Goal: Transaction & Acquisition: Obtain resource

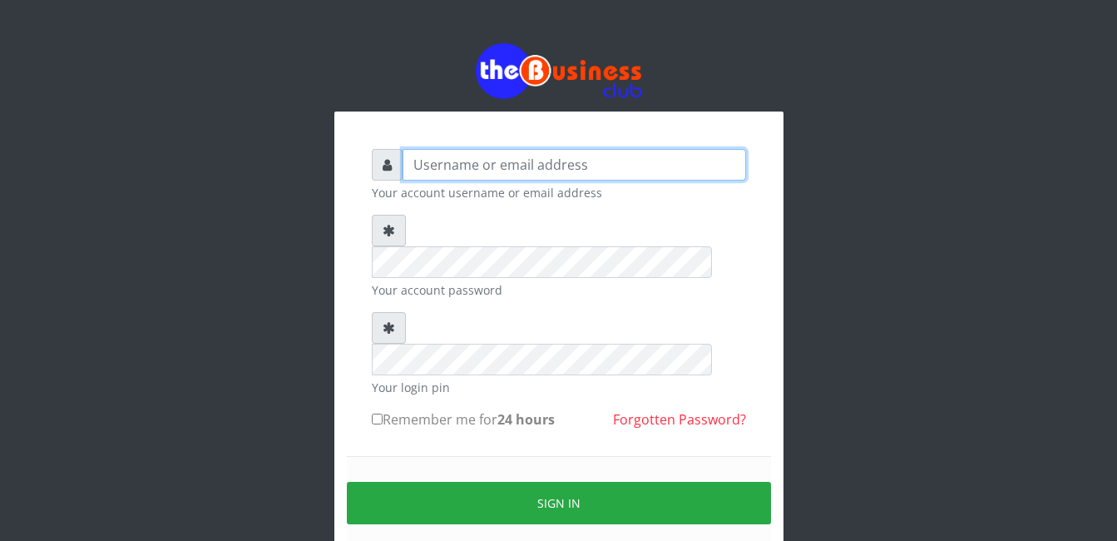
type input "gloworld1"
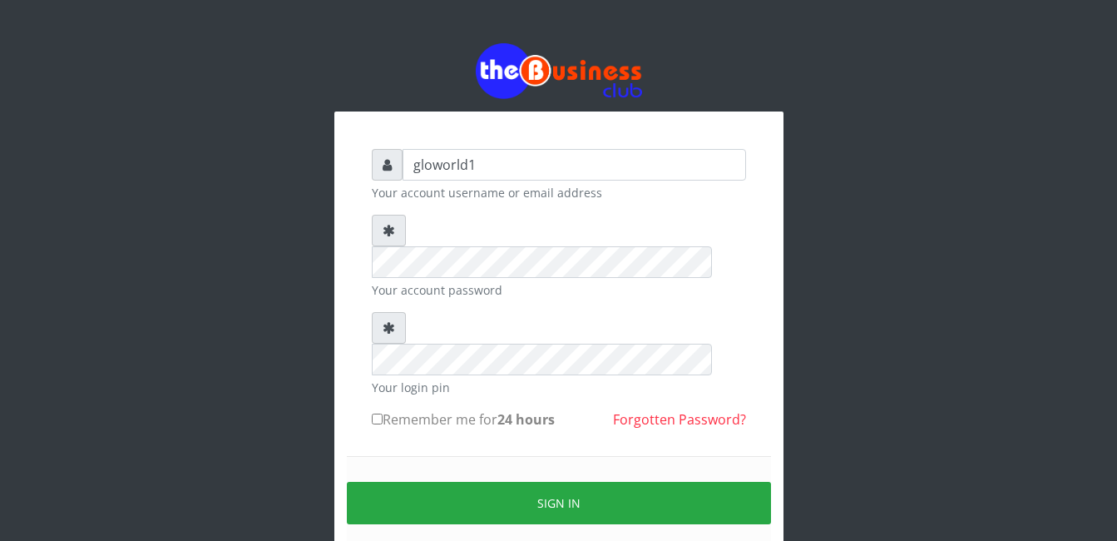
click at [376, 413] on input "Remember me for 24 hours" at bounding box center [377, 418] width 11 height 11
checkbox input "true"
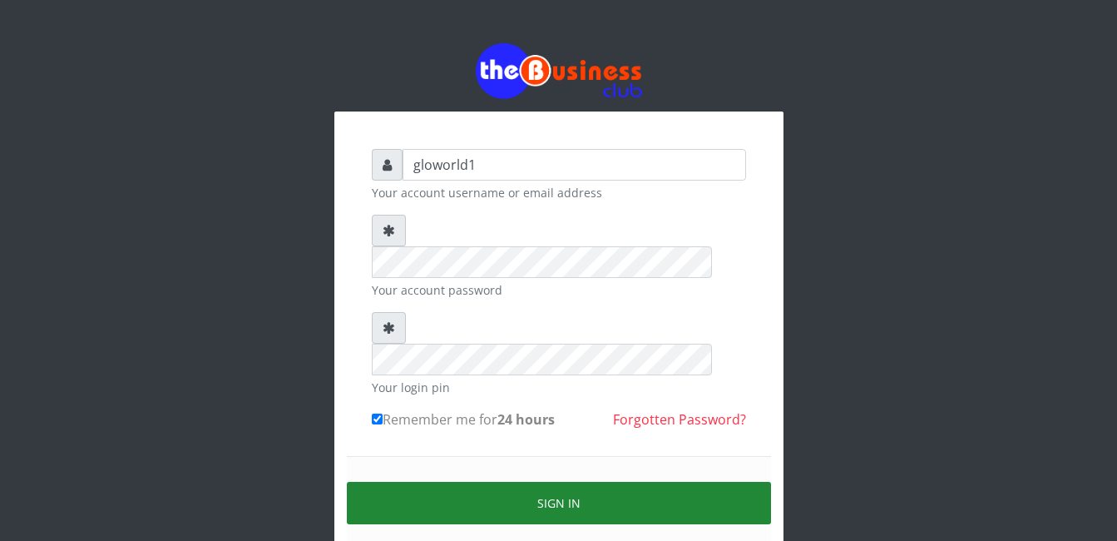
click at [577, 482] on button "Sign in" at bounding box center [559, 503] width 424 height 42
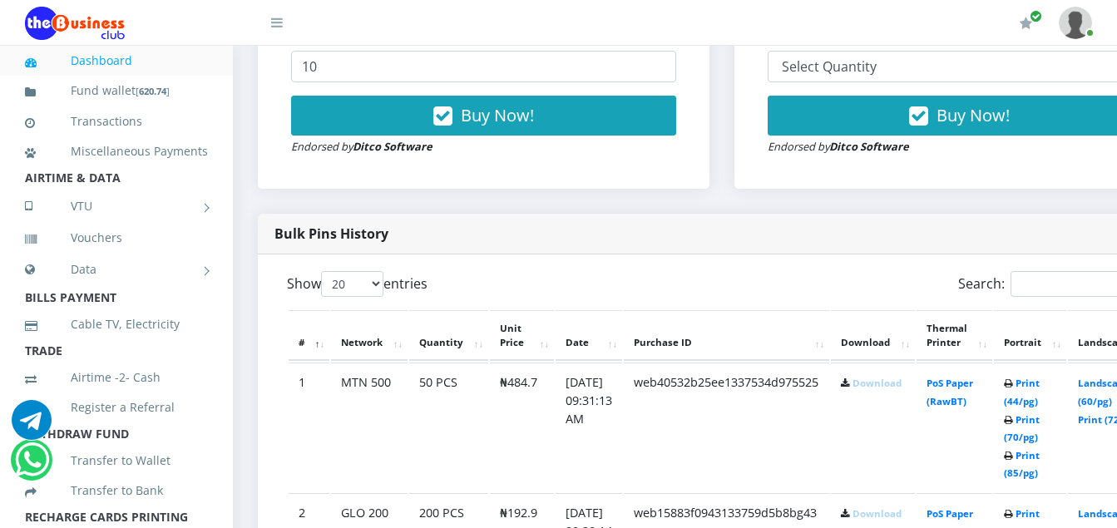
scroll to position [721, 0]
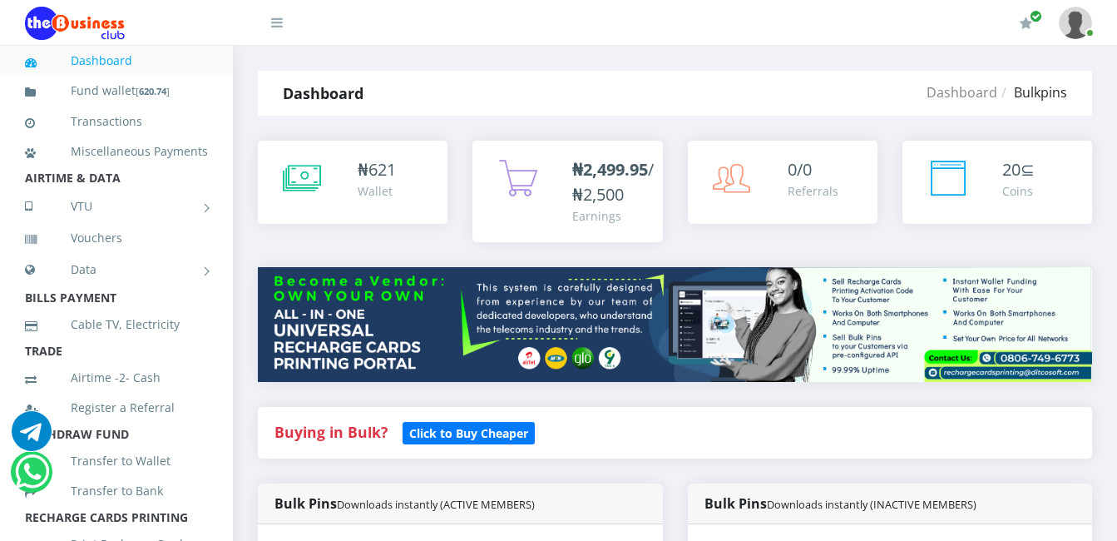
scroll to position [462, 0]
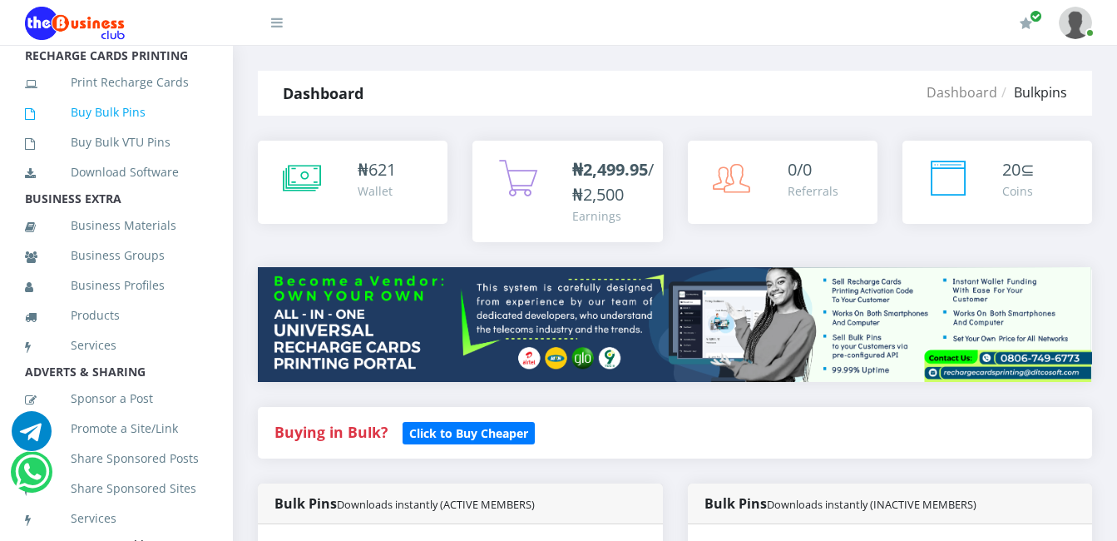
click at [121, 131] on link "Buy Bulk Pins" at bounding box center [116, 112] width 183 height 38
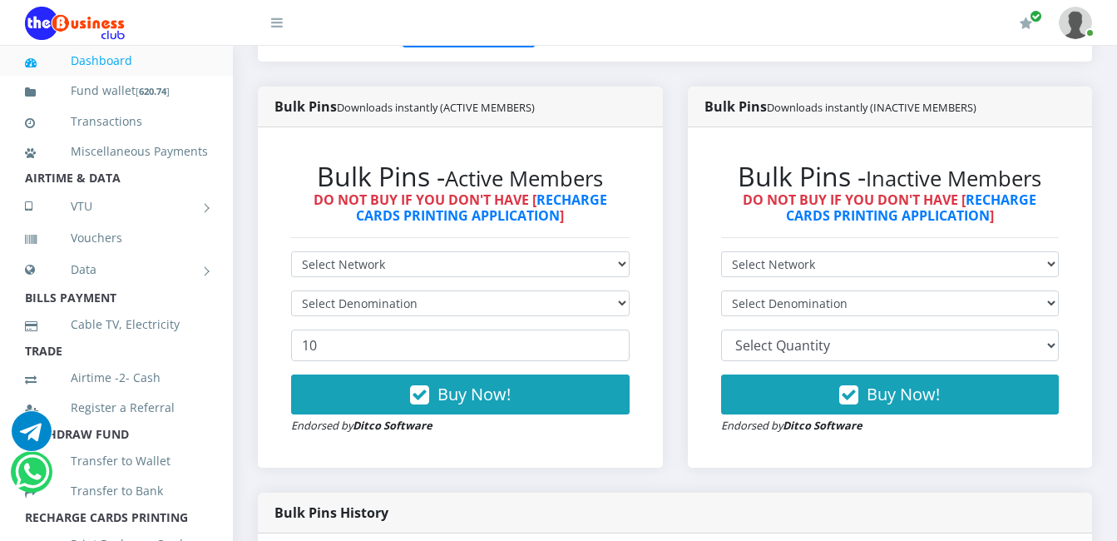
scroll to position [399, 0]
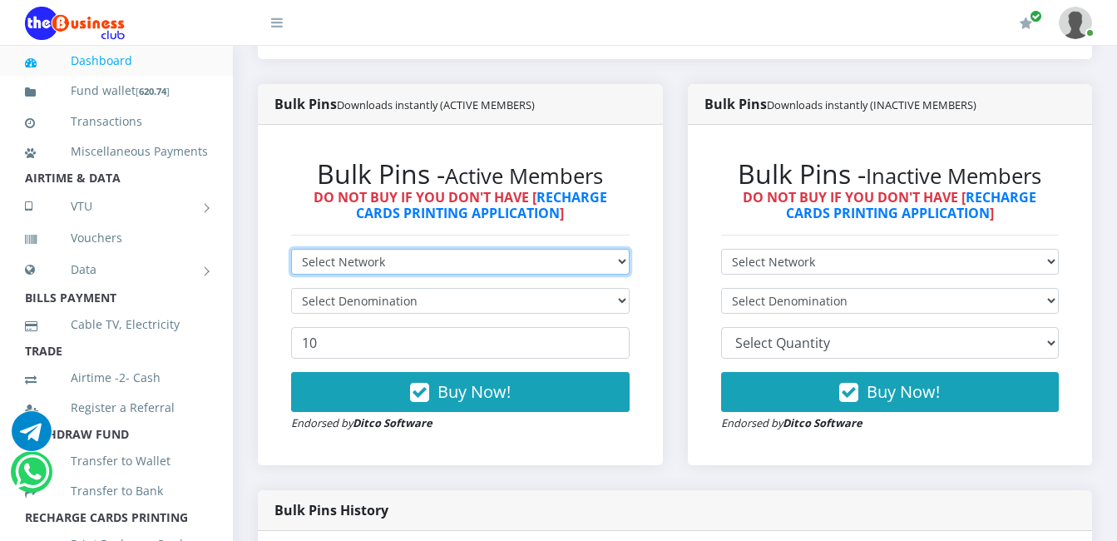
click at [392, 258] on select "Select Network MTN Globacom 9Mobile Airtel" at bounding box center [460, 262] width 339 height 26
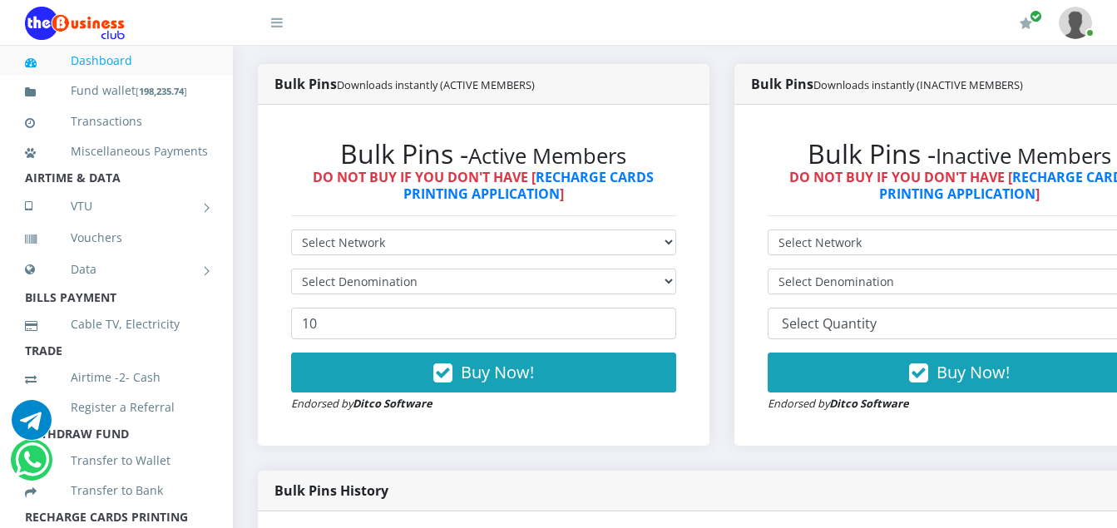
scroll to position [433, 0]
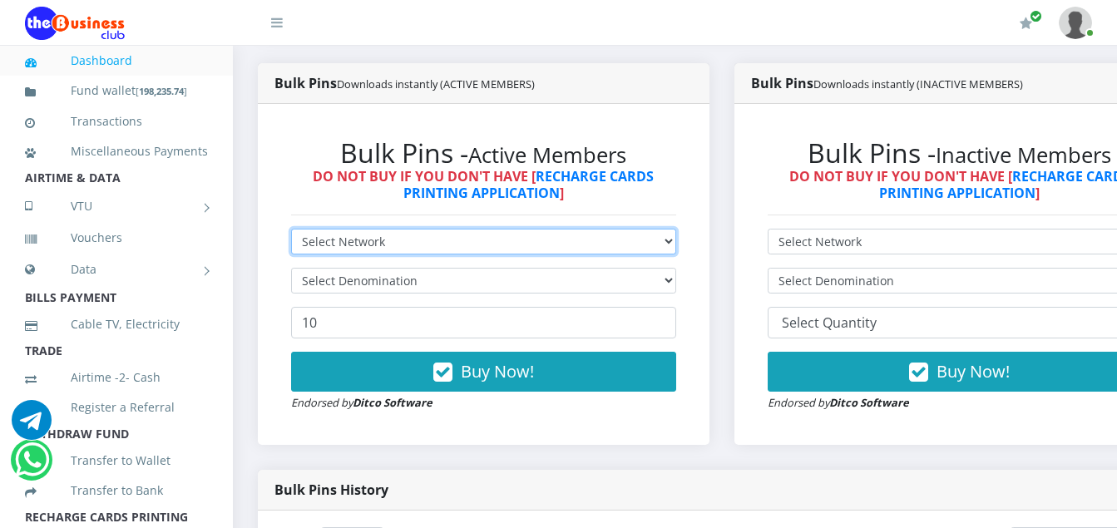
click at [386, 246] on select "Select Network MTN Globacom 9Mobile Airtel" at bounding box center [483, 242] width 385 height 26
select select "MTN"
click at [291, 231] on select "Select Network MTN Globacom 9Mobile Airtel" at bounding box center [483, 242] width 385 height 26
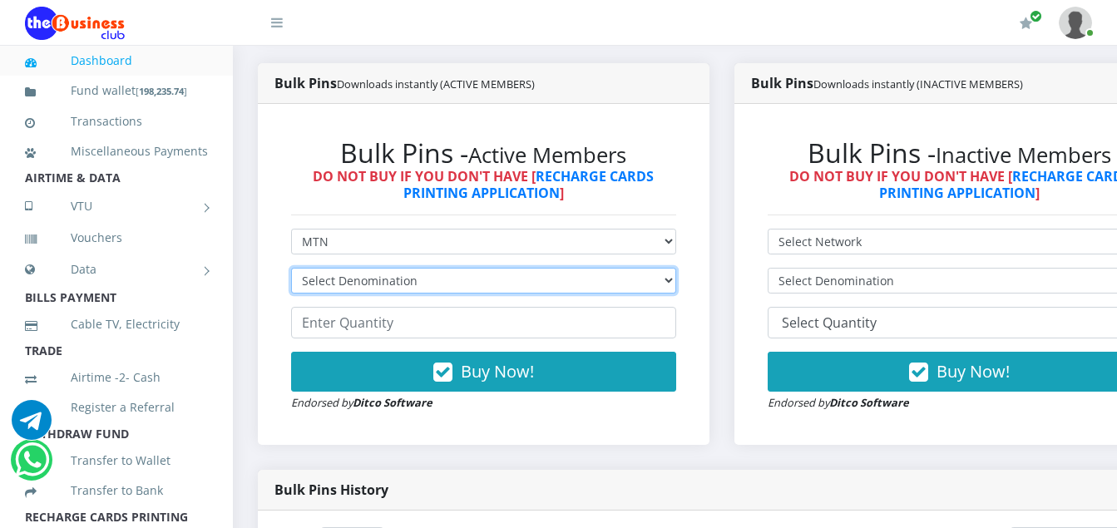
click at [418, 285] on select "Select Denomination MTN NGN100 - ₦96.94 MTN NGN200 - ₦193.88 MTN NGN400 - ₦387.…" at bounding box center [483, 281] width 385 height 26
select select "96.94-100"
click at [291, 270] on select "Select Denomination MTN NGN100 - ₦96.94 MTN NGN200 - ₦193.88 MTN NGN400 - ₦387.…" at bounding box center [483, 281] width 385 height 26
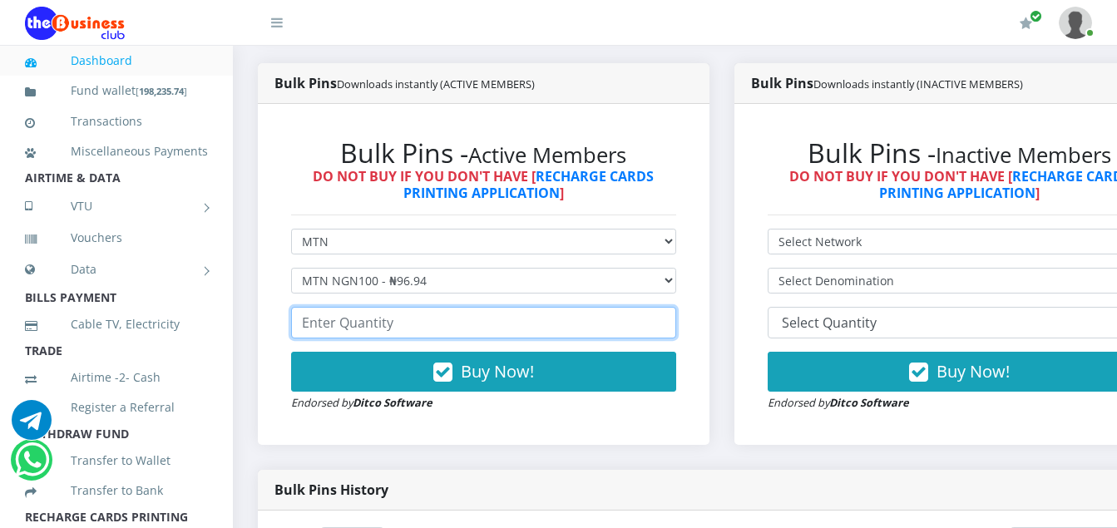
click at [397, 328] on input "number" at bounding box center [483, 323] width 385 height 32
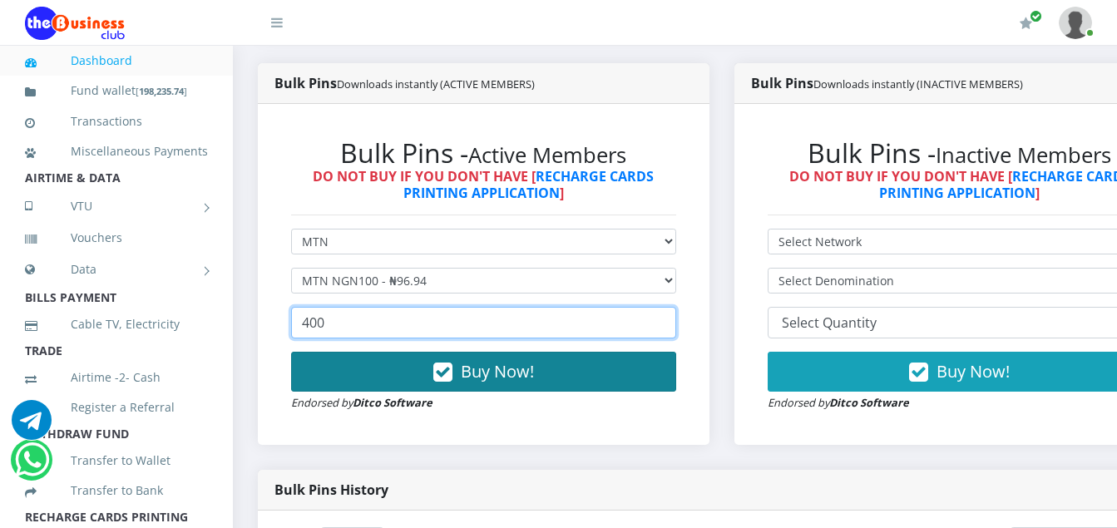
type input "400"
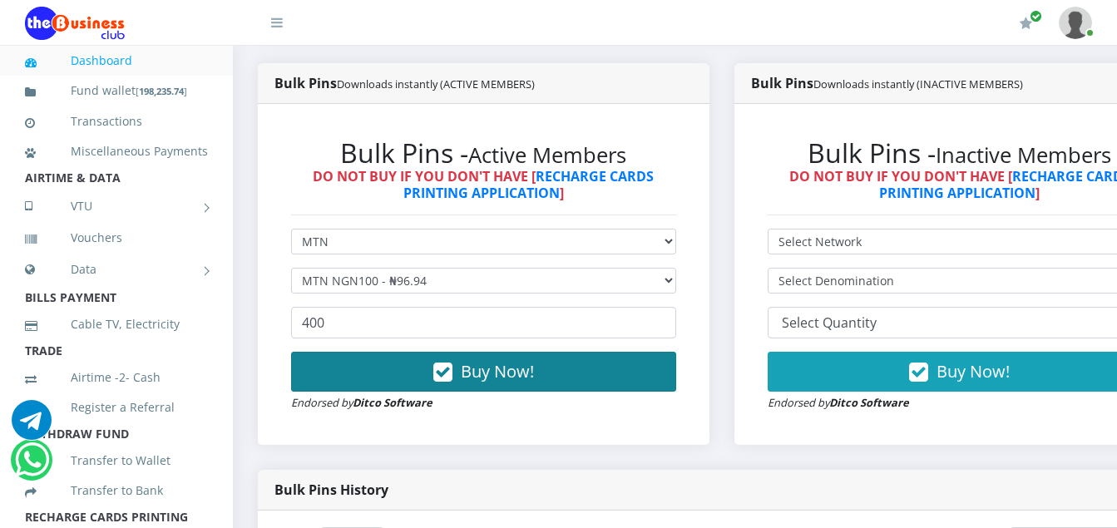
click at [453, 373] on icon "button" at bounding box center [442, 372] width 19 height 17
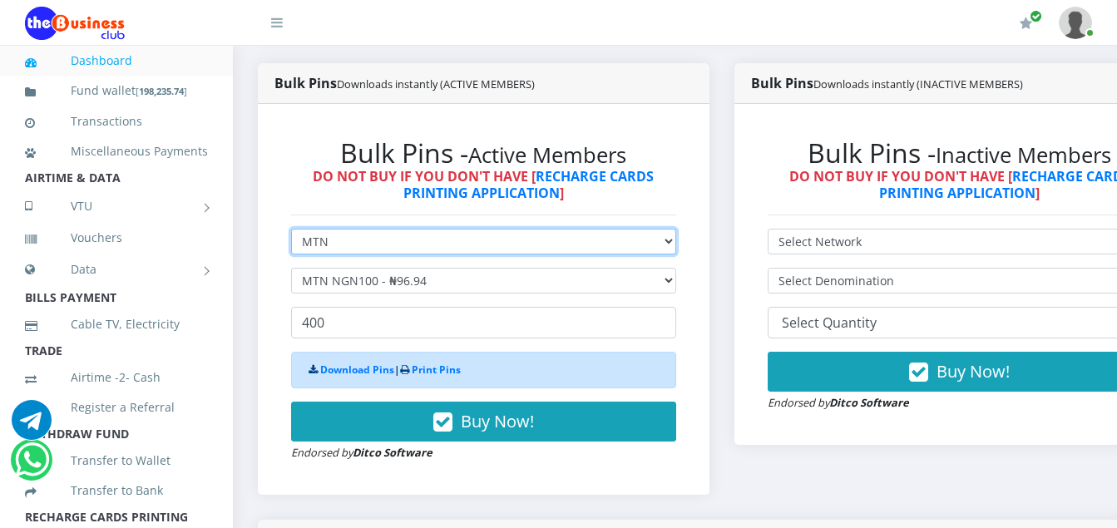
click at [345, 241] on select "Select Network MTN Globacom 9Mobile Airtel" at bounding box center [483, 242] width 385 height 26
select select "Airtel"
click at [291, 231] on select "Select Network MTN Globacom 9Mobile Airtel" at bounding box center [483, 242] width 385 height 26
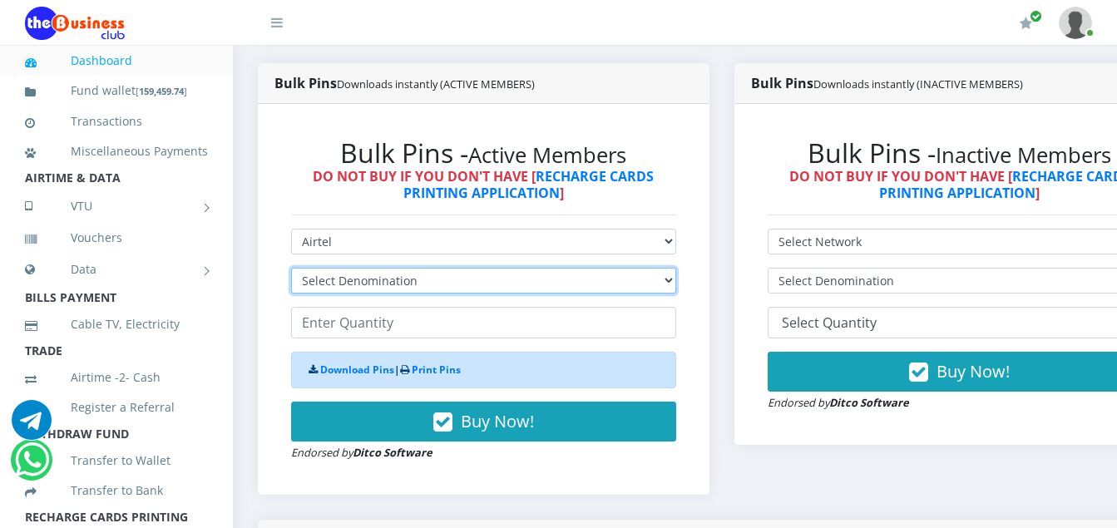
click at [423, 277] on select "Select Denomination Airtel NGN100 - ₦96.36 Airtel NGN200 - ₦192.72 Airtel NGN50…" at bounding box center [483, 281] width 385 height 26
select select "96.36-100"
click at [291, 270] on select "Select Denomination Airtel NGN100 - ₦96.36 Airtel NGN200 - ₦192.72 Airtel NGN50…" at bounding box center [483, 281] width 385 height 26
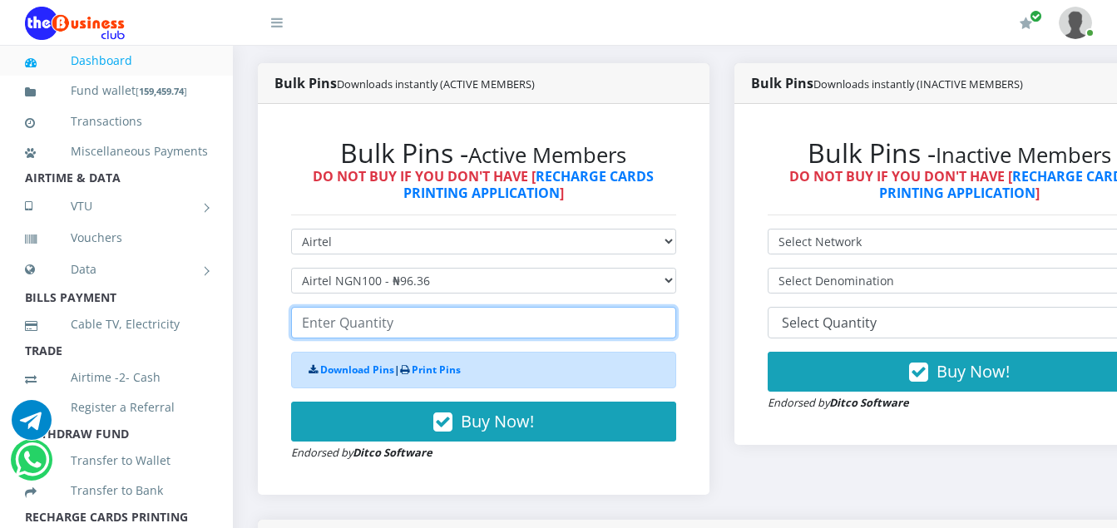
click at [397, 324] on input "number" at bounding box center [483, 323] width 385 height 32
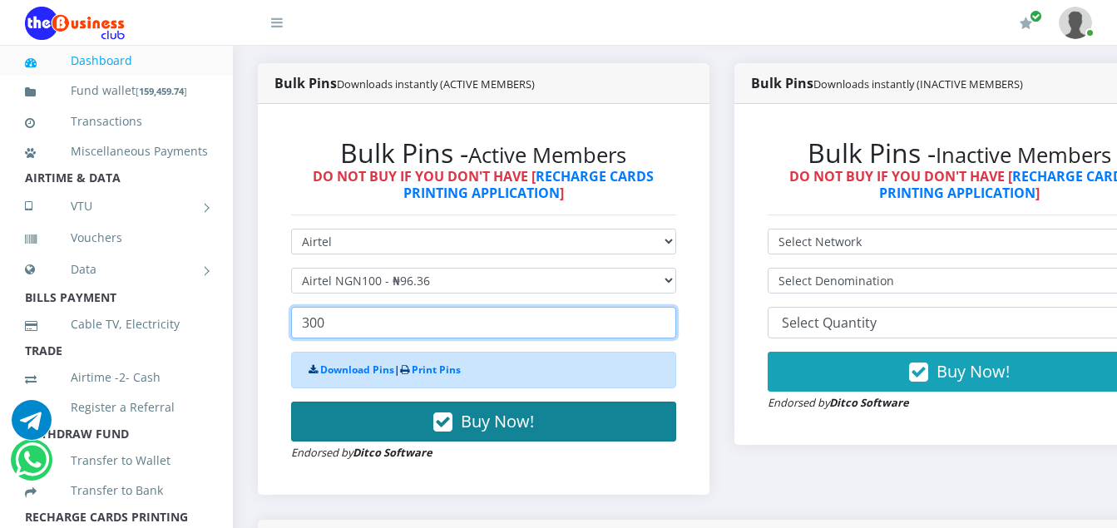
type input "300"
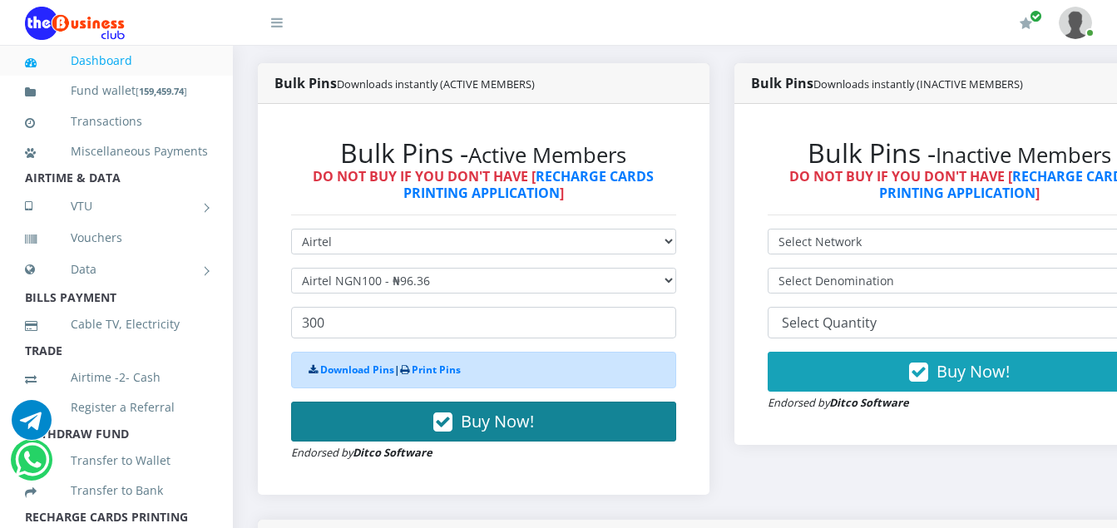
click at [453, 423] on icon "button" at bounding box center [442, 422] width 19 height 17
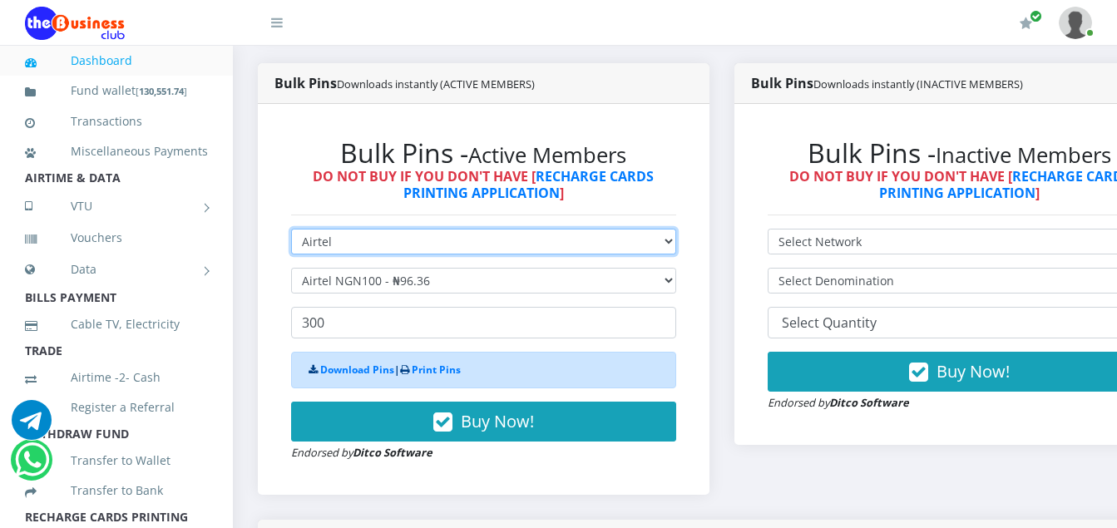
click at [336, 249] on select "Select Network MTN Globacom 9Mobile Airtel" at bounding box center [483, 242] width 385 height 26
select select "MTN"
click at [291, 231] on select "Select Network MTN Globacom 9Mobile Airtel" at bounding box center [483, 242] width 385 height 26
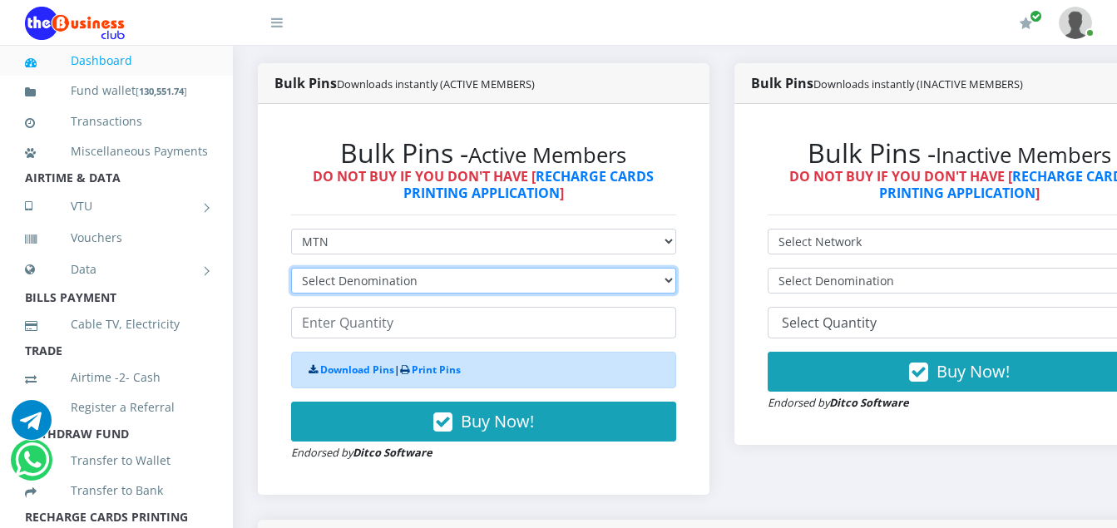
click at [423, 279] on select "Select Denomination MTN NGN100 - ₦96.94 MTN NGN200 - ₦193.88 MTN NGN400 - ₦387.…" at bounding box center [483, 281] width 385 height 26
select select "193.88-200"
click at [291, 270] on select "Select Denomination MTN NGN100 - ₦96.94 MTN NGN200 - ₦193.88 MTN NGN400 - ₦387.…" at bounding box center [483, 281] width 385 height 26
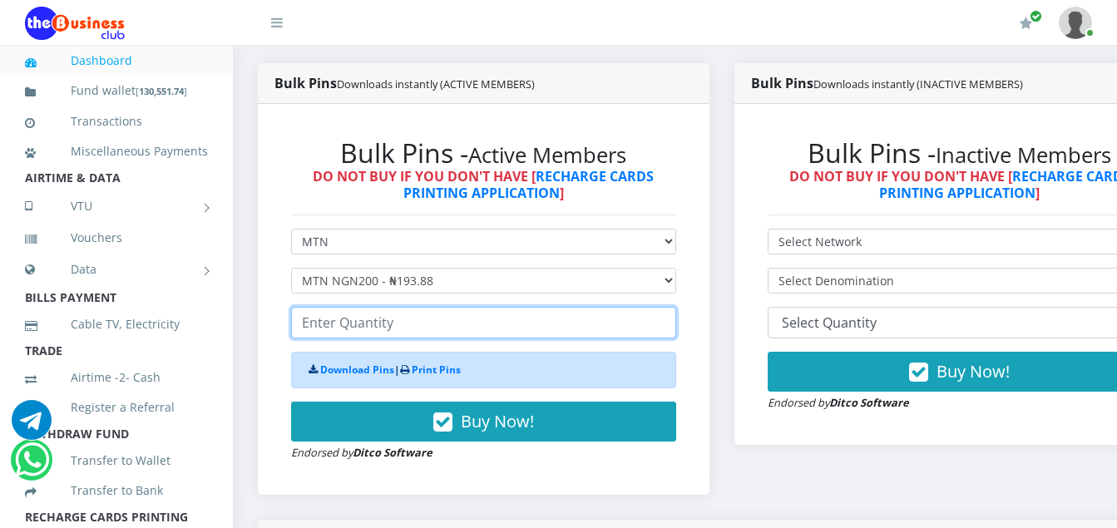
click at [396, 327] on input "number" at bounding box center [483, 323] width 385 height 32
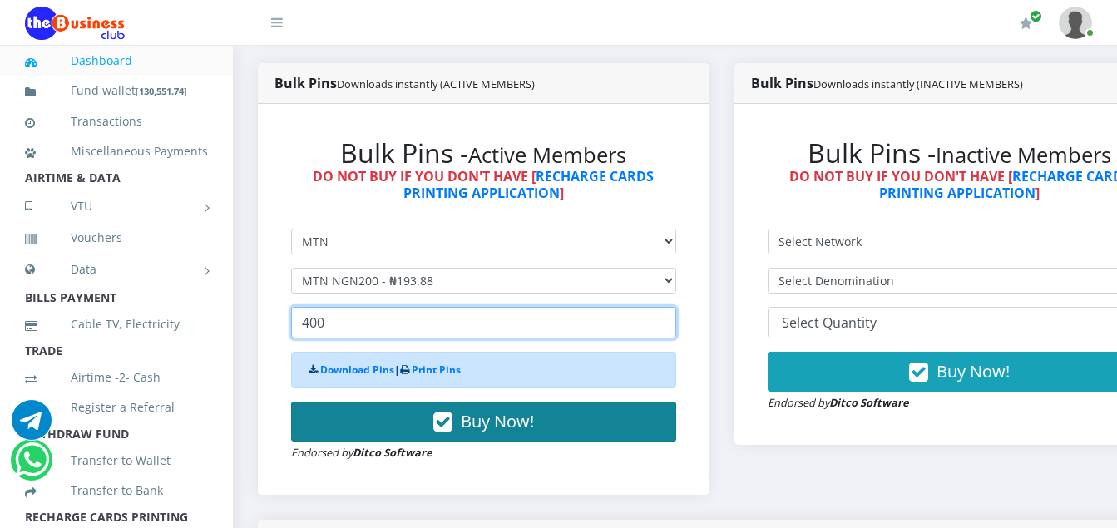
type input "400"
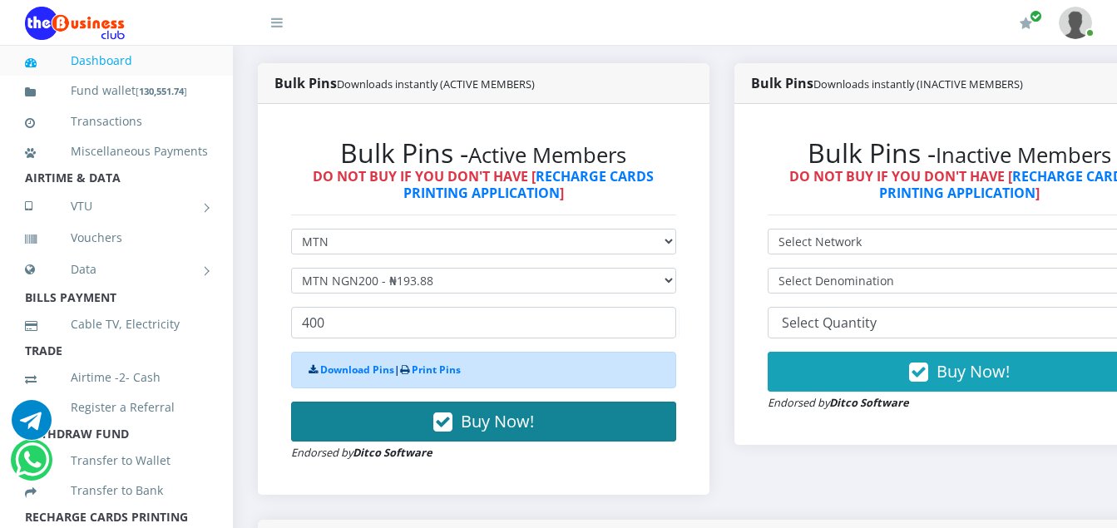
click at [452, 430] on icon "button" at bounding box center [442, 422] width 19 height 17
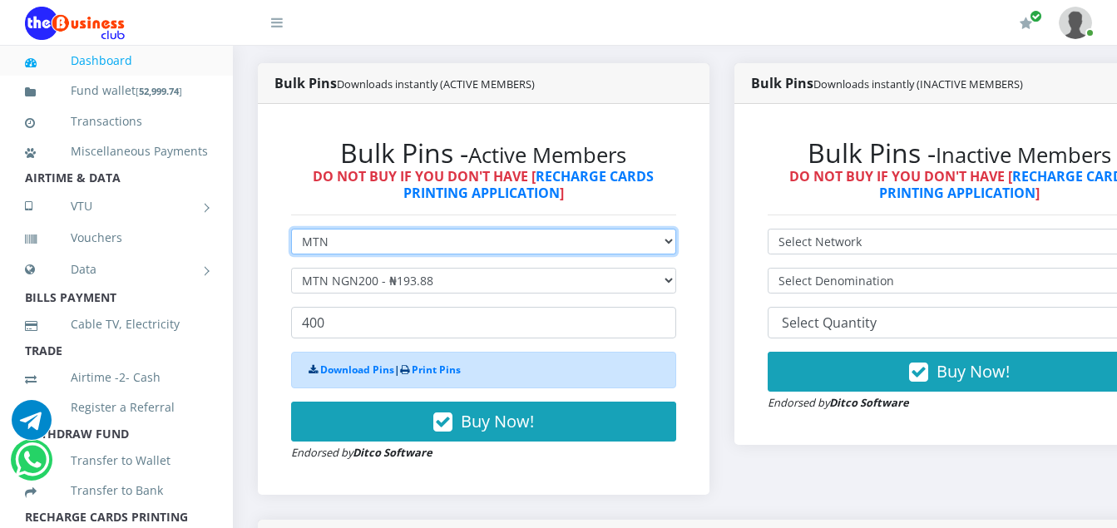
click at [332, 244] on select "Select Network MTN Globacom 9Mobile Airtel" at bounding box center [483, 242] width 385 height 26
select select "Airtel"
click at [291, 231] on select "Select Network MTN Globacom 9Mobile Airtel" at bounding box center [483, 242] width 385 height 26
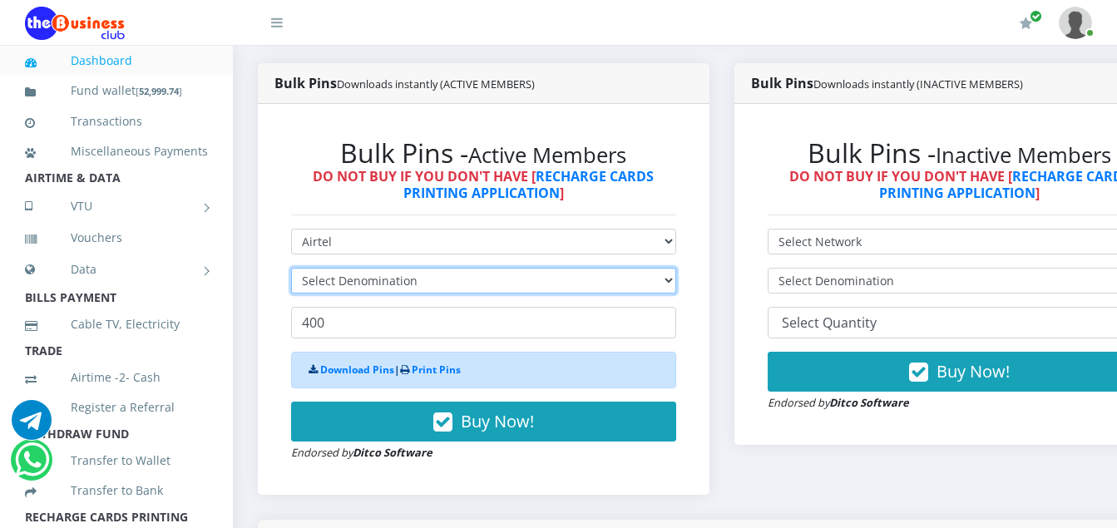
click at [428, 277] on select "Select Denomination" at bounding box center [483, 281] width 385 height 26
select select "192.72-200"
click at [291, 270] on select "Select Denomination Airtel NGN100 - ₦96.36 Airtel NGN200 - ₦192.72 Airtel NGN50…" at bounding box center [483, 281] width 385 height 26
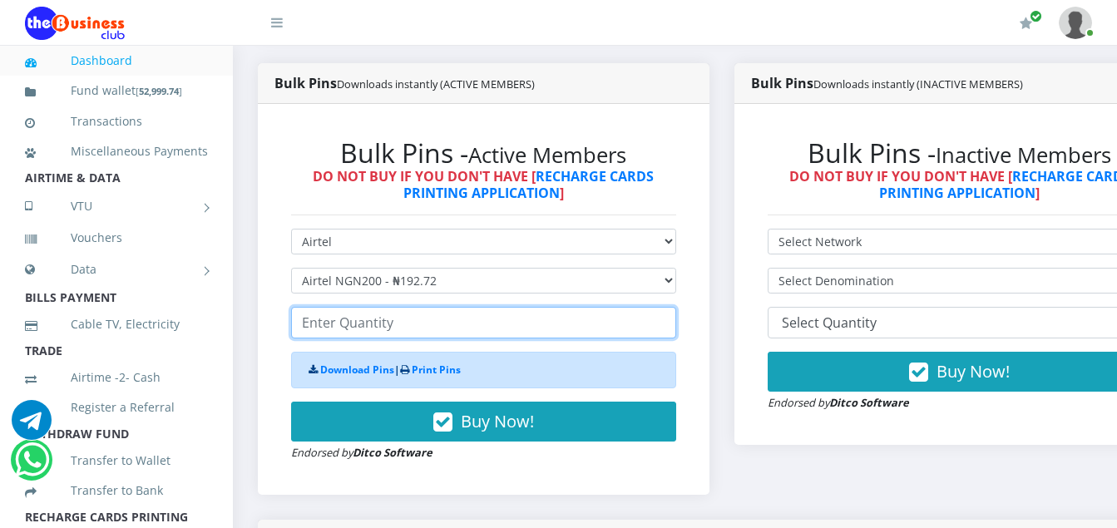
click at [397, 327] on input "number" at bounding box center [483, 323] width 385 height 32
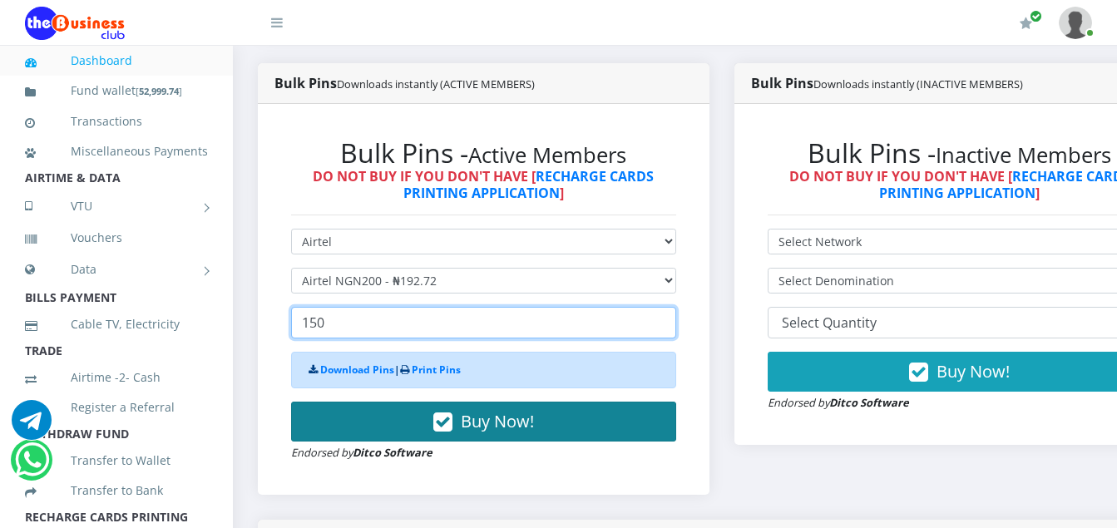
type input "150"
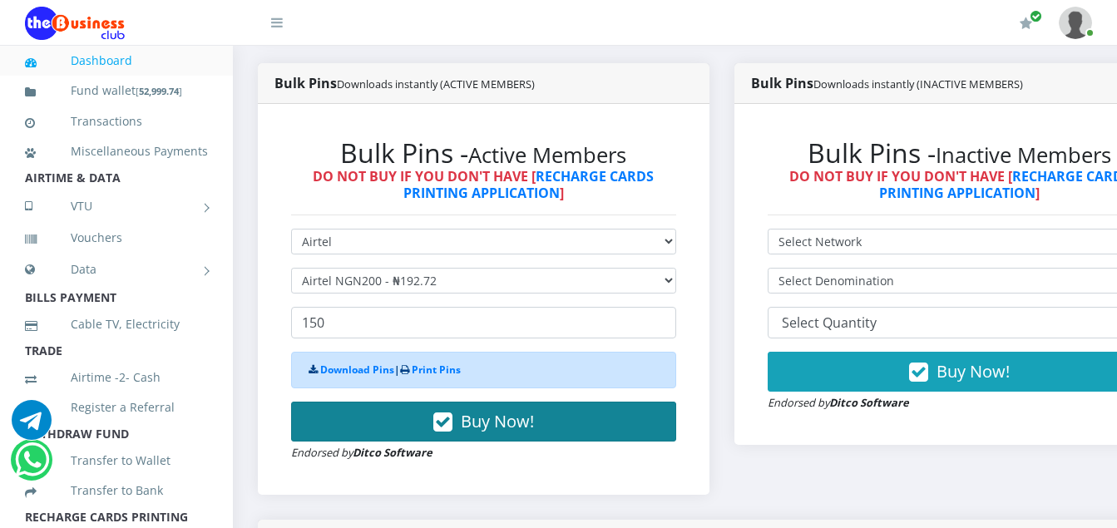
click at [453, 420] on icon "button" at bounding box center [442, 422] width 19 height 17
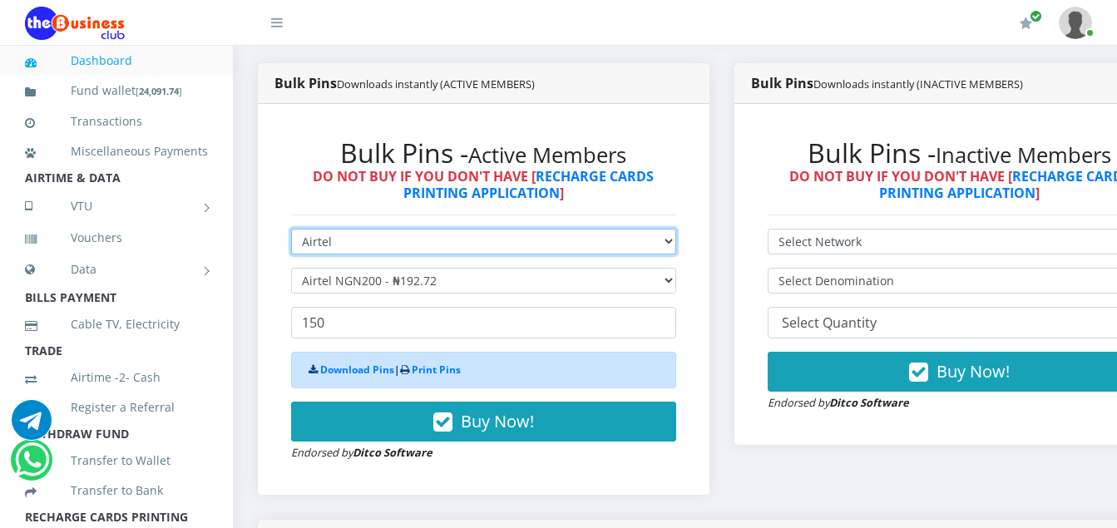
click at [331, 245] on select "Select Network MTN Globacom 9Mobile Airtel" at bounding box center [483, 242] width 385 height 26
select select "MTN"
click at [291, 231] on select "Select Network MTN Globacom 9Mobile Airtel" at bounding box center [483, 242] width 385 height 26
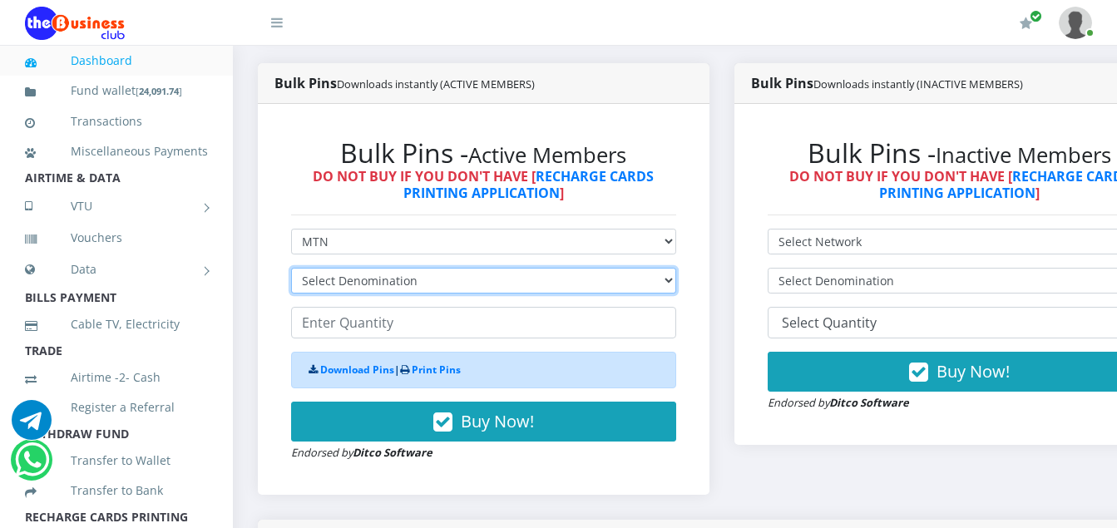
click at [421, 285] on select "Select Denomination MTN NGN100 - ₦96.94 MTN NGN200 - ₦193.88 MTN NGN400 - ₦387.…" at bounding box center [483, 281] width 385 height 26
select select "484.7-500"
click at [291, 270] on select "Select Denomination MTN NGN100 - ₦96.94 MTN NGN200 - ₦193.88 MTN NGN400 - ₦387.…" at bounding box center [483, 281] width 385 height 26
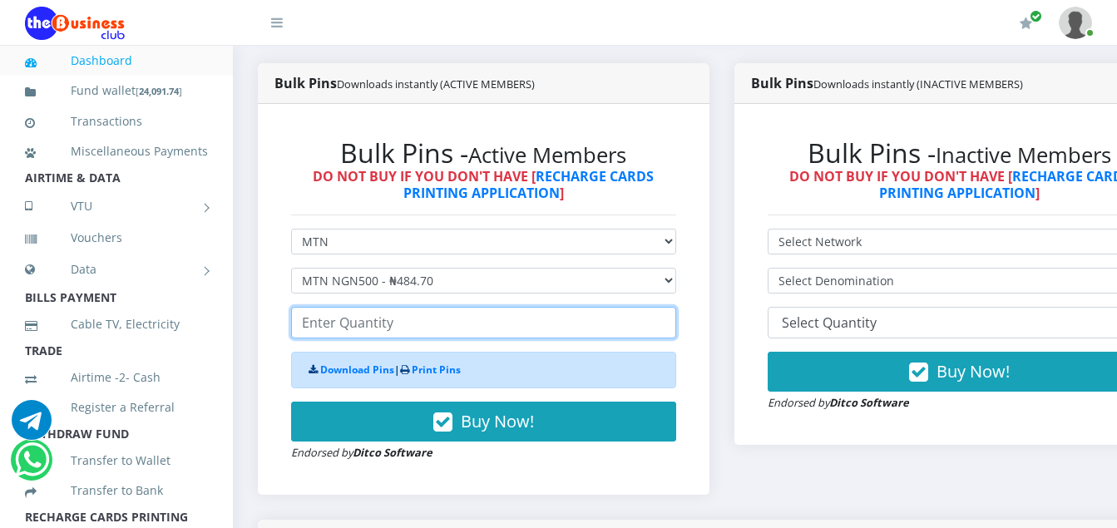
click at [402, 328] on input "number" at bounding box center [483, 323] width 385 height 32
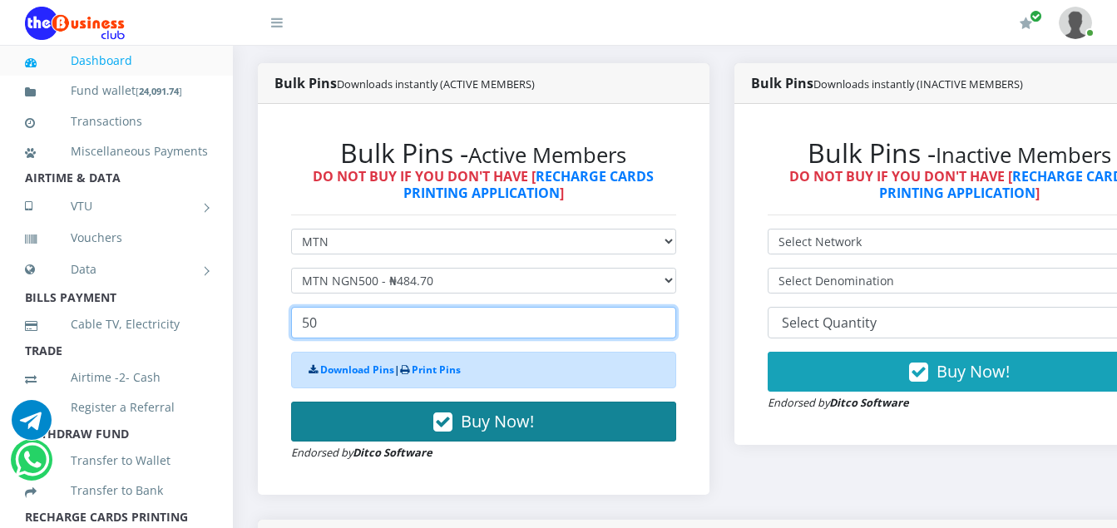
type input "50"
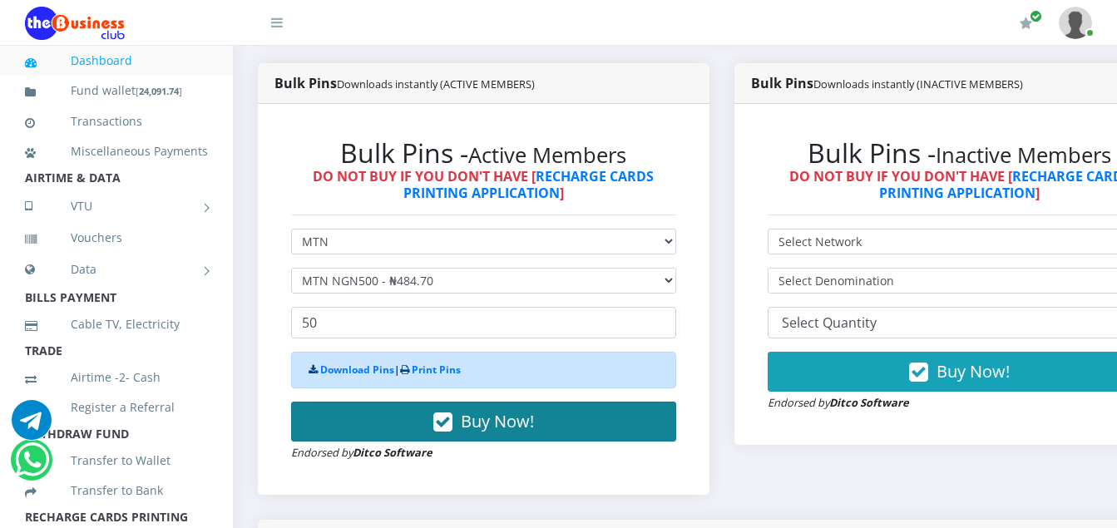
click at [445, 424] on icon "button" at bounding box center [442, 422] width 19 height 17
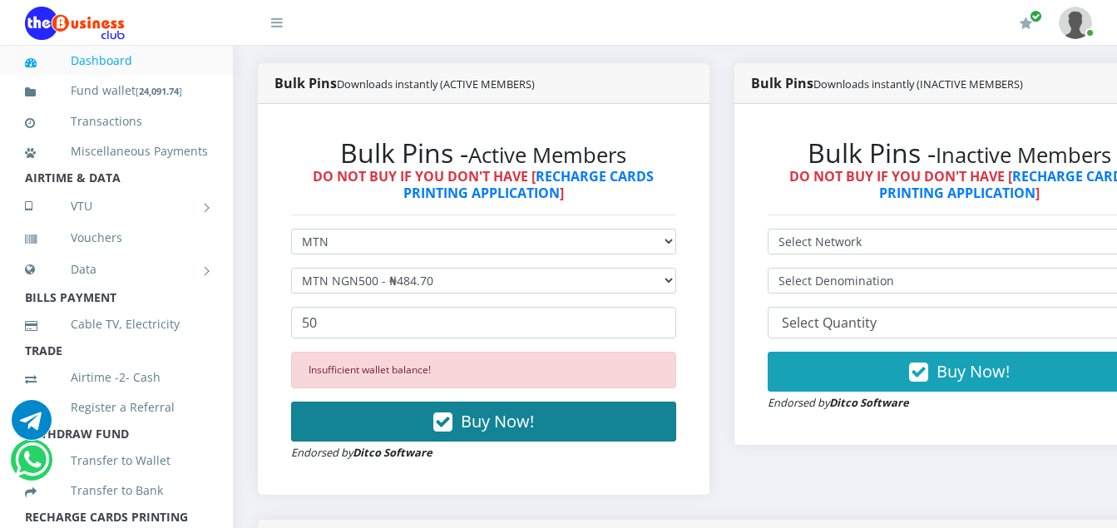
click at [451, 426] on icon "button" at bounding box center [442, 422] width 19 height 17
click at [452, 424] on icon "button" at bounding box center [442, 422] width 19 height 17
click at [447, 425] on icon "button" at bounding box center [442, 422] width 19 height 17
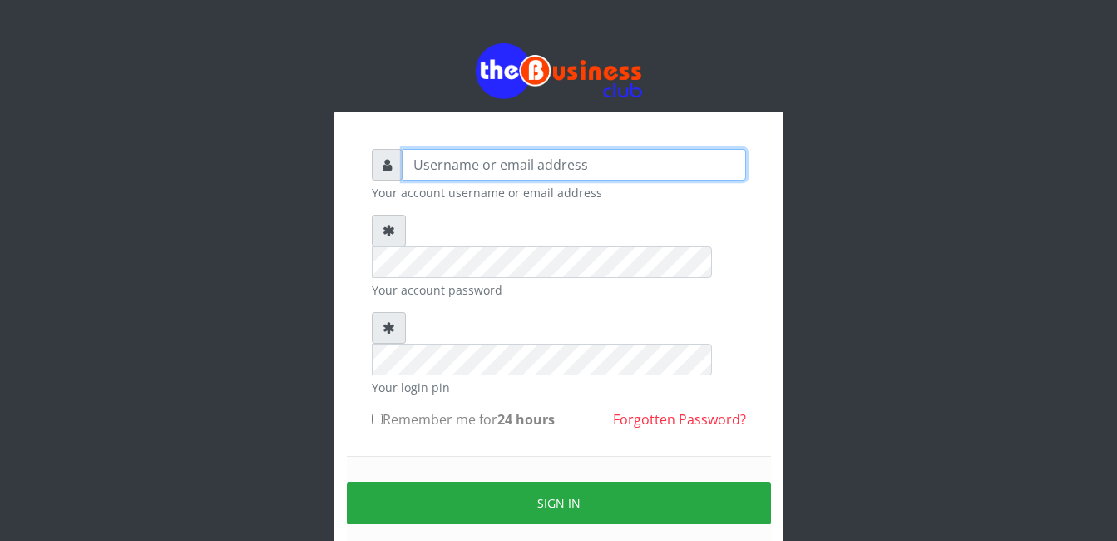
type input "gloworld1"
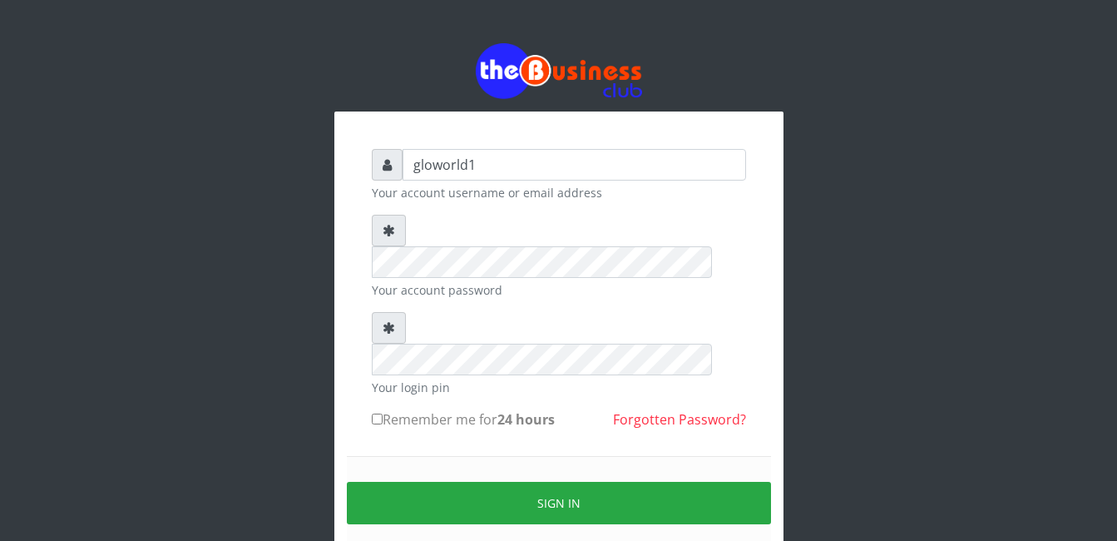
click at [377, 413] on input "Remember me for 24 hours" at bounding box center [377, 418] width 11 height 11
checkbox input "true"
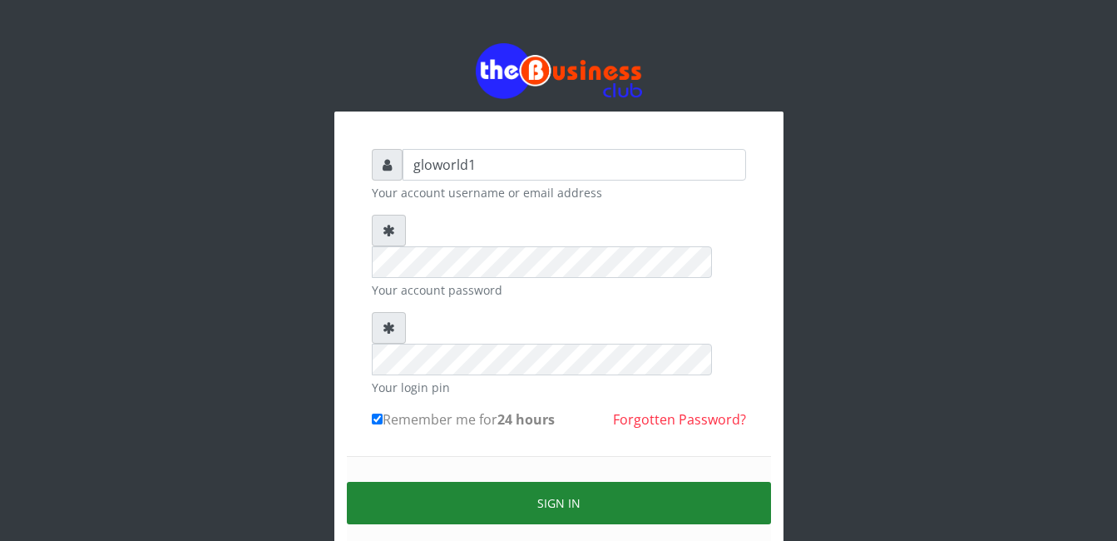
click at [567, 482] on button "Sign in" at bounding box center [559, 503] width 424 height 42
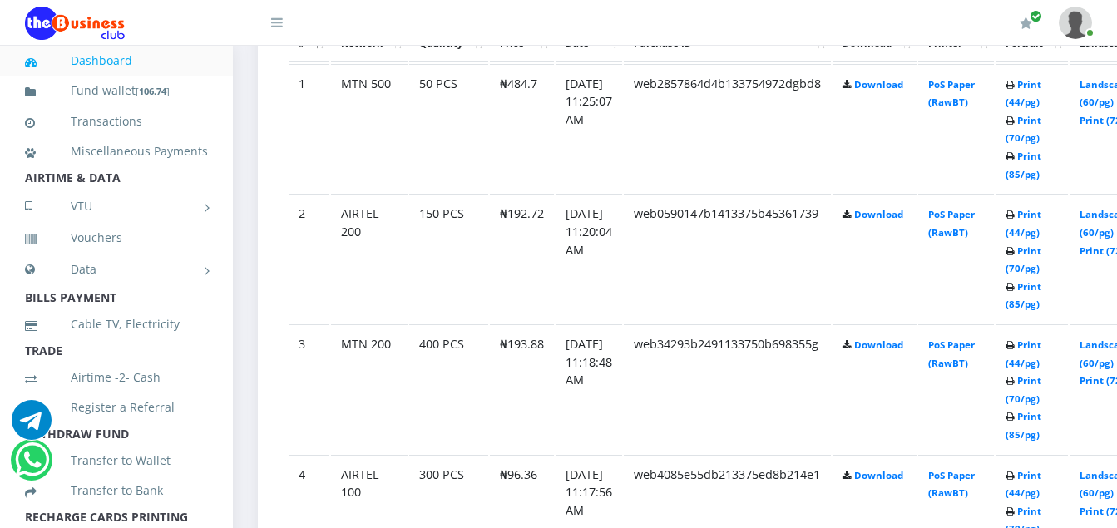
scroll to position [1022, 0]
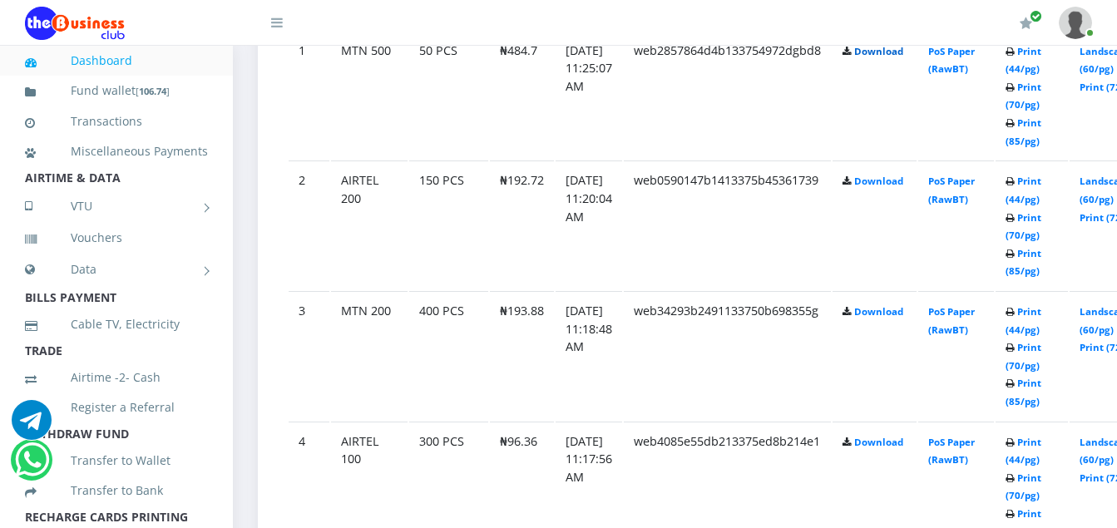
click at [900, 54] on link "Download" at bounding box center [878, 51] width 49 height 12
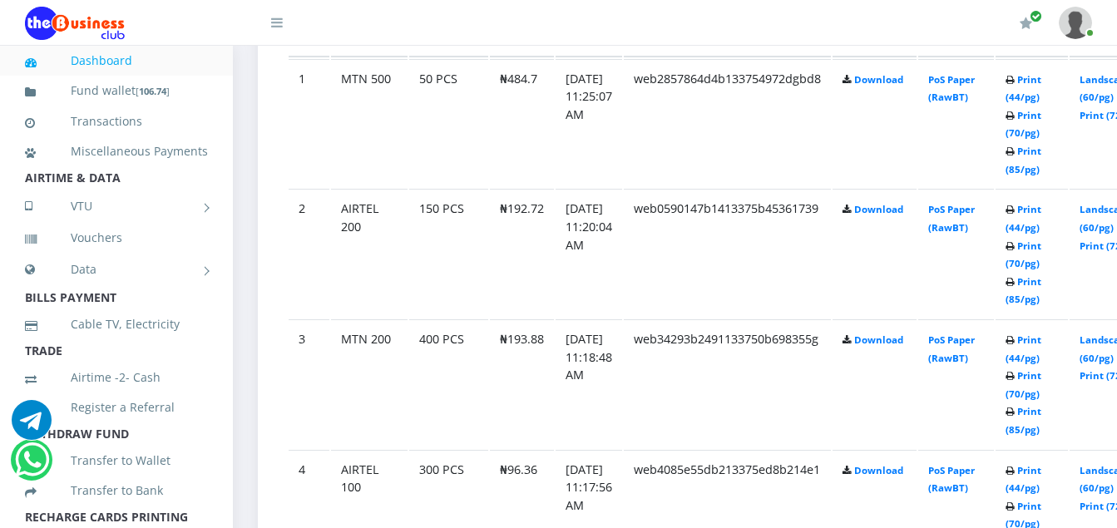
scroll to position [998, 0]
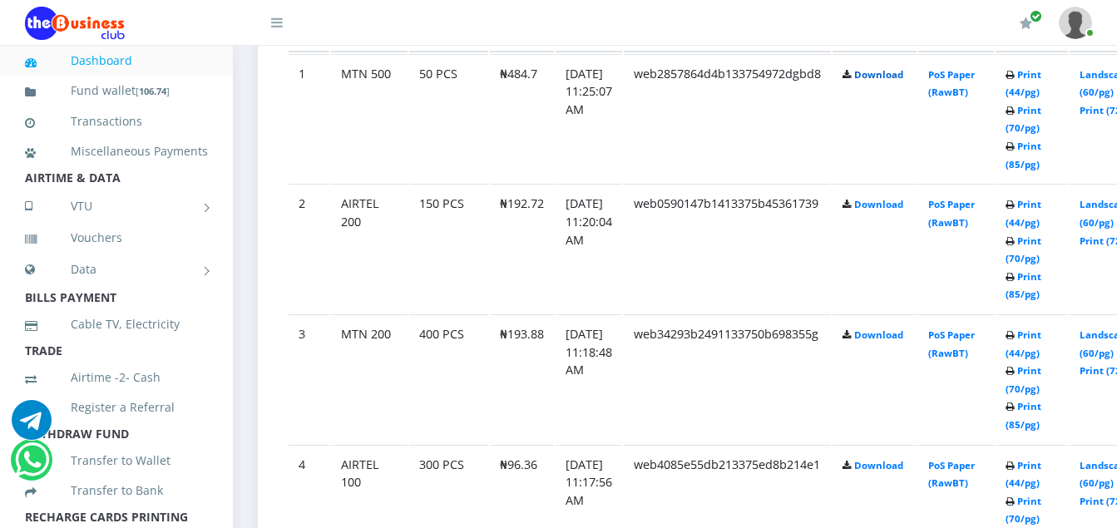
click at [898, 78] on link "Download" at bounding box center [878, 74] width 49 height 12
click at [901, 210] on link "Download" at bounding box center [878, 204] width 49 height 12
click at [890, 338] on link "Download" at bounding box center [878, 335] width 49 height 12
click at [903, 472] on link "Download" at bounding box center [878, 465] width 49 height 12
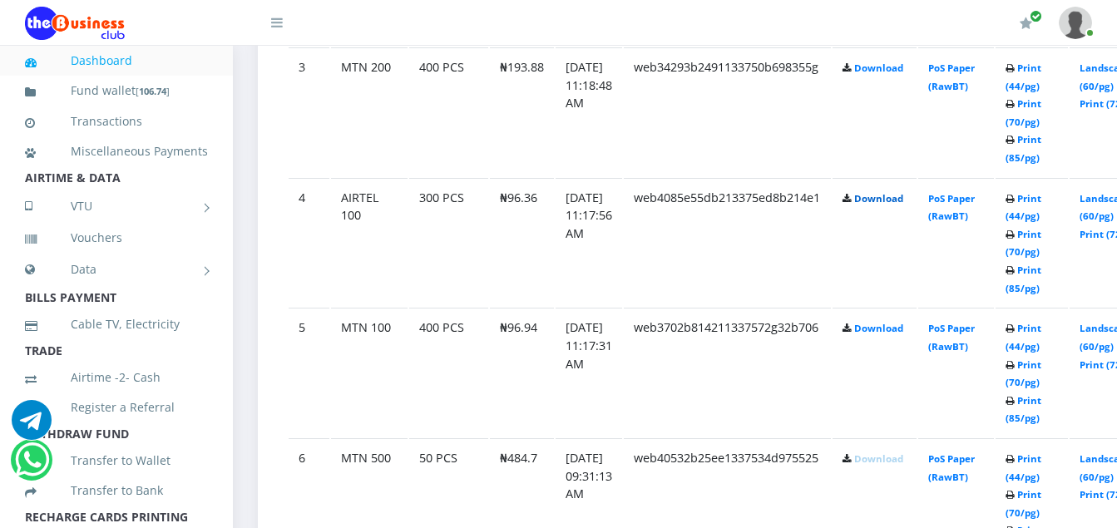
scroll to position [1299, 0]
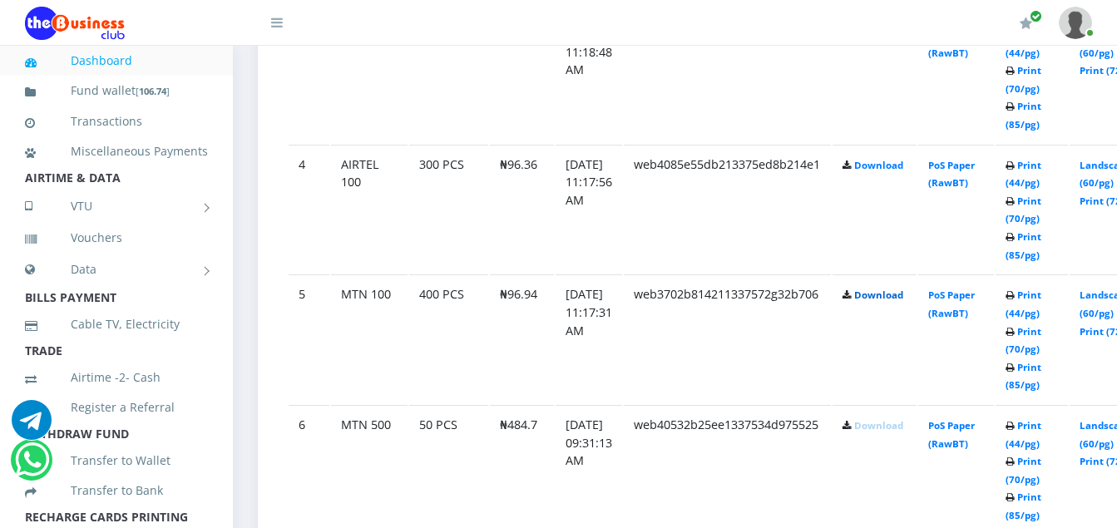
click at [896, 299] on link "Download" at bounding box center [878, 295] width 49 height 12
